Goal: Task Accomplishment & Management: Manage account settings

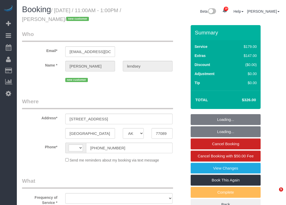
select select "[GEOGRAPHIC_DATA]"
select select "string:[GEOGRAPHIC_DATA]"
select select "object:1113"
select select "3"
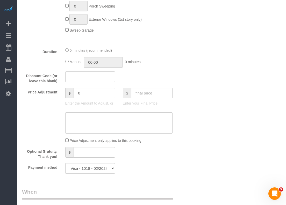
scroll to position [287, 0]
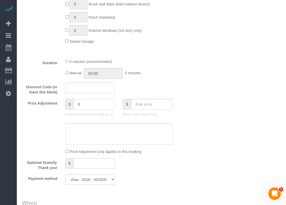
click at [88, 102] on input "0" at bounding box center [94, 104] width 41 height 11
type input "25"
click at [80, 135] on textarea at bounding box center [118, 134] width 107 height 21
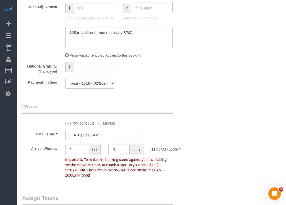
scroll to position [384, 0]
type textarea "$25 travel fee (home not ready 8/30)"
click at [80, 135] on input "[DATE] 11:00AM" at bounding box center [104, 135] width 79 height 11
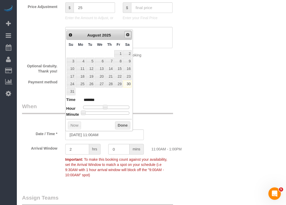
click at [128, 35] on span "Next" at bounding box center [128, 35] width 4 height 4
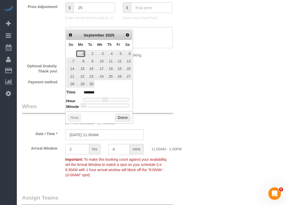
click at [81, 55] on link "1" at bounding box center [81, 53] width 10 height 7
click at [90, 55] on link "2" at bounding box center [90, 53] width 8 height 7
type input "[DATE] 11:00AM"
click at [193, 52] on div "Who Email* [EMAIL_ADDRESS][DOMAIN_NAME] Name * [GEOGRAPHIC_DATA][PERSON_NAME][G…" at bounding box center [151, 15] width 259 height 749
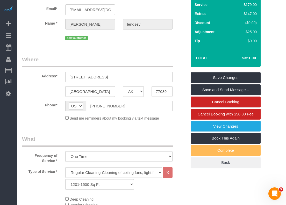
scroll to position [0, 0]
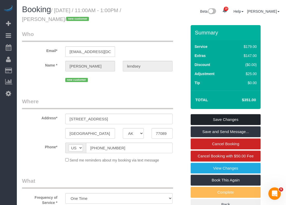
click at [216, 117] on link "Save Changes" at bounding box center [226, 119] width 70 height 11
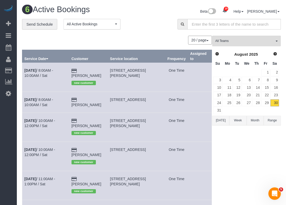
scroll to position [40, 0]
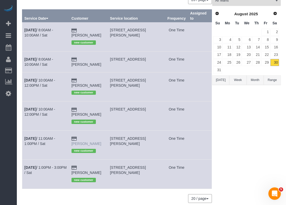
drag, startPoint x: 110, startPoint y: 127, endPoint x: 83, endPoint y: 129, distance: 26.5
click at [83, 131] on td "[PERSON_NAME] new customer" at bounding box center [88, 145] width 39 height 29
copy link "[PERSON_NAME]"
click at [50, 137] on link "[DATE] 11:00AM - 1:00PM / Sat" at bounding box center [39, 141] width 31 height 9
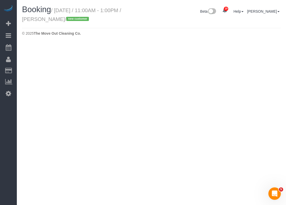
select select "[GEOGRAPHIC_DATA]"
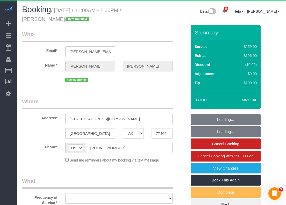
select select "string:fspay-82aa78ac-19f2-472c-81bb-9d3fc1399b49"
select select "object:1610"
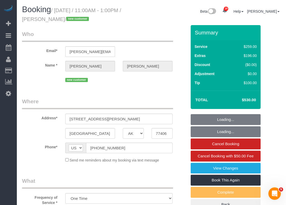
select select "3"
select select "object:1686"
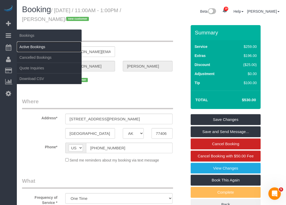
click at [29, 48] on link "Active Bookings" at bounding box center [49, 47] width 65 height 10
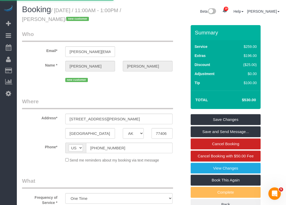
click at [257, 37] on div "Summary" at bounding box center [226, 35] width 70 height 11
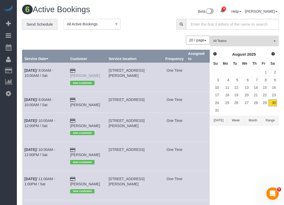
drag, startPoint x: 107, startPoint y: 69, endPoint x: 82, endPoint y: 71, distance: 24.8
click at [82, 71] on td "[PERSON_NAME] new customer" at bounding box center [87, 77] width 38 height 29
copy link "[PERSON_NAME]"
click at [50, 72] on link "[DATE] 8:00AM - 10:00AM / Sat" at bounding box center [38, 72] width 29 height 9
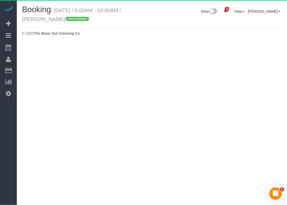
select select "[GEOGRAPHIC_DATA]"
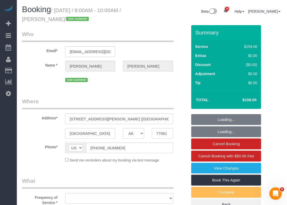
select select "object:2518"
select select "string:fspay-36337220-df95-4c7a-a271-367b2ae661c5"
select select "3"
select select "spot43"
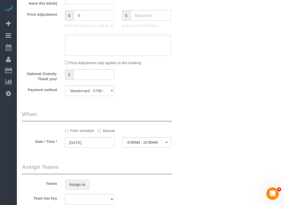
scroll to position [542, 0]
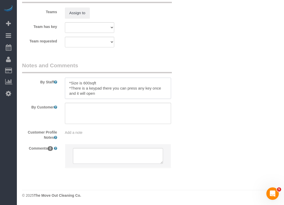
drag, startPoint x: 97, startPoint y: 96, endPoint x: 82, endPoint y: 94, distance: 15.3
click at [82, 94] on textarea at bounding box center [118, 88] width 106 height 21
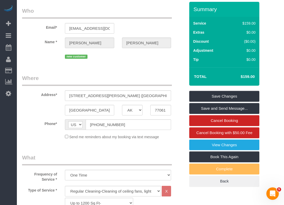
scroll to position [0, 0]
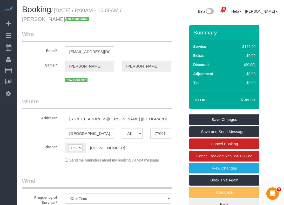
click at [105, 53] on input "[EMAIL_ADDRESS][DOMAIN_NAME]" at bounding box center [89, 51] width 49 height 11
click at [132, 115] on input "[STREET_ADDRESS][PERSON_NAME] ([GEOGRAPHIC_DATA])" at bounding box center [118, 119] width 106 height 11
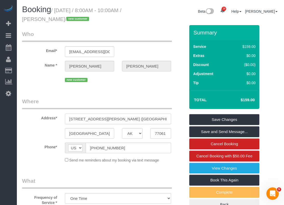
click at [132, 115] on input "[STREET_ADDRESS][PERSON_NAME] ([GEOGRAPHIC_DATA])" at bounding box center [118, 119] width 106 height 11
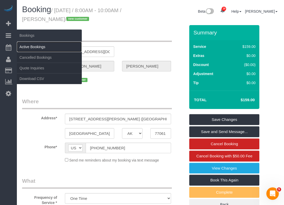
click at [24, 44] on link "Active Bookings" at bounding box center [49, 47] width 65 height 10
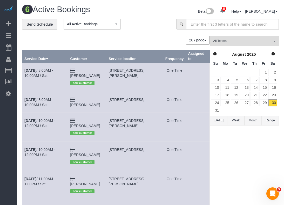
click at [40, 117] on td "[DATE] 10:00AM - 12:00PM / Sat" at bounding box center [45, 127] width 46 height 29
click at [36, 119] on b "[DATE]" at bounding box center [30, 121] width 12 height 4
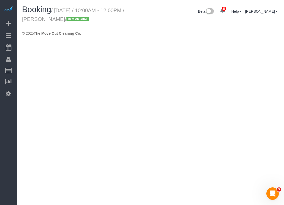
select select "[GEOGRAPHIC_DATA]"
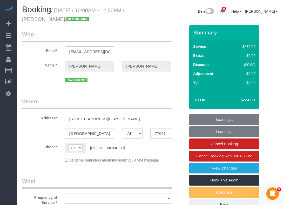
select select "object:3270"
select select "string:fspay-36337220-df95-4c7a-a271-367b2ae661c5"
select select "3"
select select "spot64"
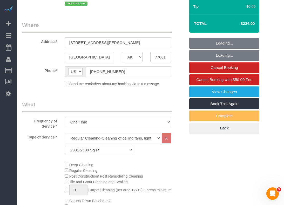
select select "object:3348"
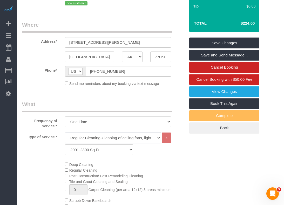
click at [81, 136] on select "Regular Cleaning-Cleaning of ceiling fans, light fixtures, windowsills, dust ba…" at bounding box center [113, 138] width 96 height 11
select select "4"
click at [65, 133] on select "Regular Cleaning-Cleaning of ceiling fans, light fixtures, windowsills, dust ba…" at bounding box center [113, 138] width 96 height 11
click at [52, 157] on div "Type of Service * Regular Cleaning-Cleaning of ceiling fans, light fixtures, wi…" at bounding box center [103, 145] width 171 height 25
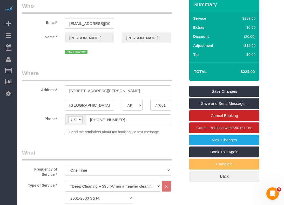
scroll to position [28, 0]
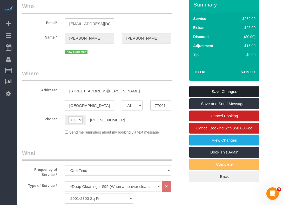
click at [218, 91] on link "Save Changes" at bounding box center [224, 91] width 70 height 11
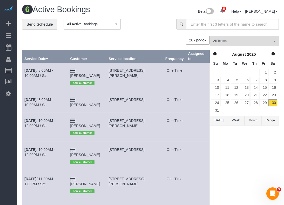
click at [41, 96] on td "[DATE] 8:00AM - 10:00AM / Sat" at bounding box center [45, 102] width 46 height 21
click at [41, 98] on link "[DATE] 8:00AM - 10:00AM / Sat" at bounding box center [38, 102] width 29 height 9
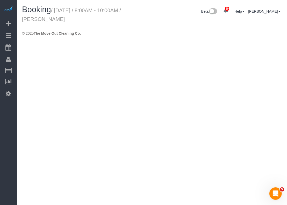
select select "[GEOGRAPHIC_DATA]"
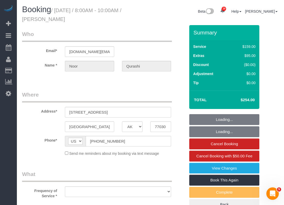
select select "string:fspay-d85766bc-32c0-4ef5-926c-785fbea0561d"
select select "object:3824"
select select "spot85"
select select "object:3899"
select select "3"
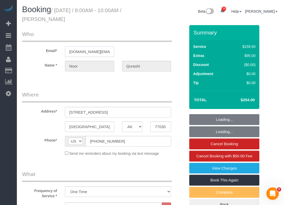
click at [110, 50] on input "[DOMAIN_NAME][EMAIL_ADDRESS][DOMAIN_NAME]" at bounding box center [89, 51] width 49 height 11
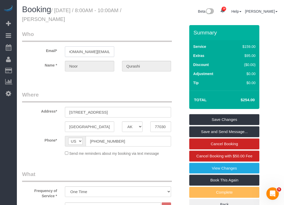
scroll to position [0, 0]
click at [127, 114] on input "[STREET_ADDRESS]" at bounding box center [118, 112] width 106 height 11
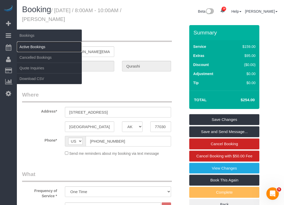
click at [28, 44] on link "Active Bookings" at bounding box center [49, 47] width 65 height 10
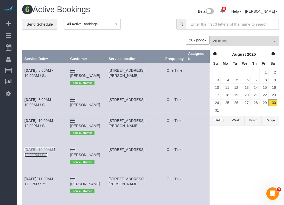
click at [46, 148] on link "[DATE] 10:00AM - 12:00PM / Sat" at bounding box center [39, 152] width 31 height 9
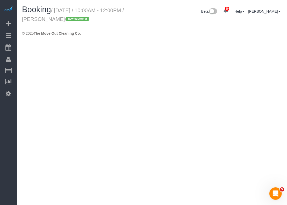
select select "[GEOGRAPHIC_DATA]"
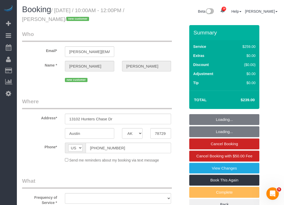
select select "object:4648"
select select "string:fspay-a4574889-7166-41a6-9703-c88ab2d48cfc"
select select "3"
select select "spot106"
select select "object:4726"
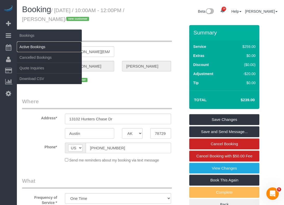
click at [32, 46] on link "Active Bookings" at bounding box center [49, 47] width 65 height 10
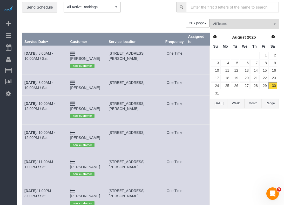
scroll to position [21, 0]
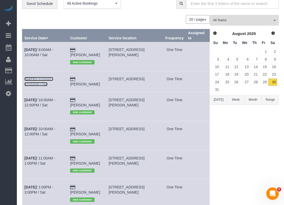
click at [36, 77] on b "[DATE]" at bounding box center [30, 79] width 12 height 4
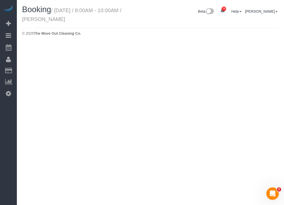
select select "[GEOGRAPHIC_DATA]"
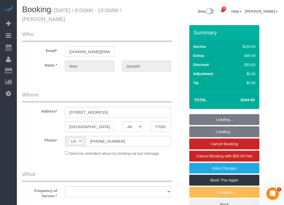
select select "string:fspay-d85766bc-32c0-4ef5-926c-785fbea0561d"
select select "spot127"
select select "object:5482"
select select "3"
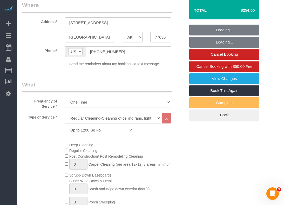
select select "object:5541"
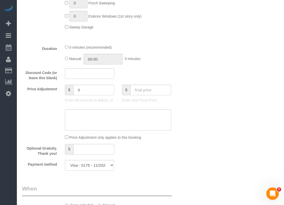
scroll to position [289, 0]
click at [96, 94] on input "0" at bounding box center [93, 90] width 41 height 11
type input "30"
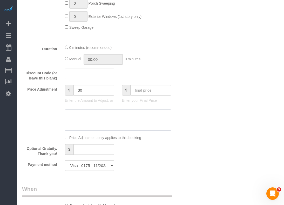
click at [99, 121] on textarea at bounding box center [118, 120] width 106 height 21
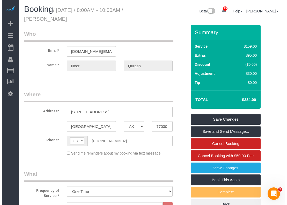
scroll to position [0, 0]
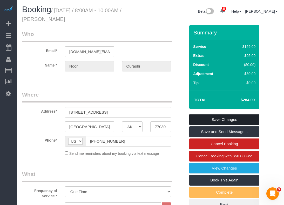
type textarea "$30 extra for trash out"
click at [207, 119] on link "Save Changes" at bounding box center [224, 119] width 70 height 11
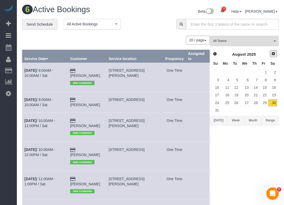
click at [272, 56] on link "Next" at bounding box center [272, 53] width 7 height 7
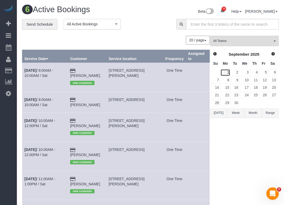
click at [227, 74] on link "1" at bounding box center [225, 72] width 10 height 7
